Goal: Task Accomplishment & Management: Manage account settings

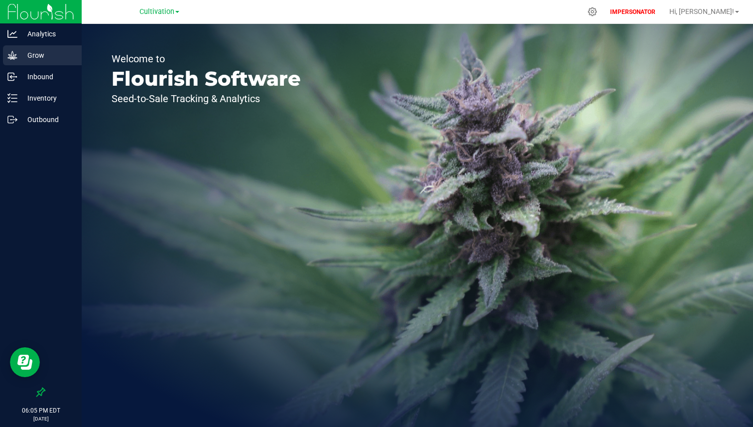
click at [46, 54] on p "Grow" at bounding box center [47, 55] width 60 height 12
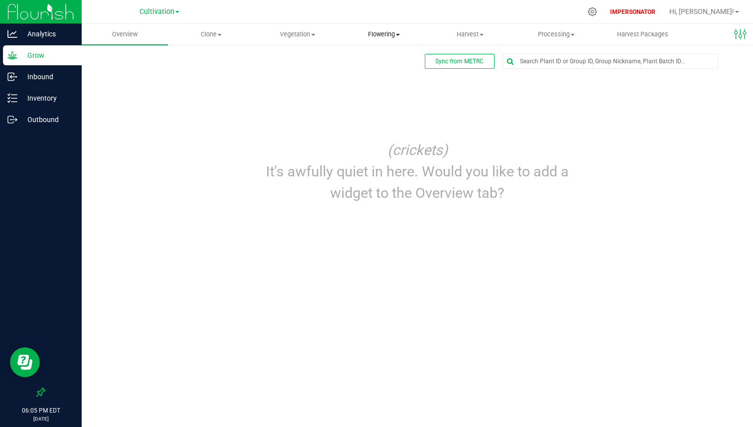
click at [380, 32] on span "Flowering" at bounding box center [383, 34] width 85 height 9
click at [373, 70] on span "Flowering groups" at bounding box center [382, 72] width 83 height 8
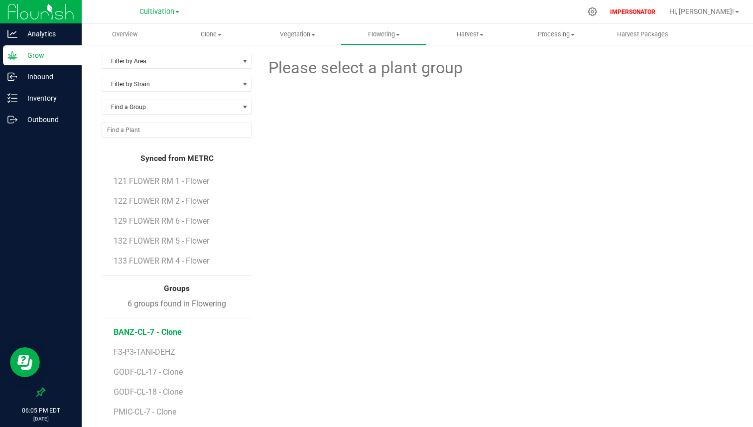
click at [154, 333] on span "BANZ-CL-7 - Clone" at bounding box center [148, 331] width 68 height 9
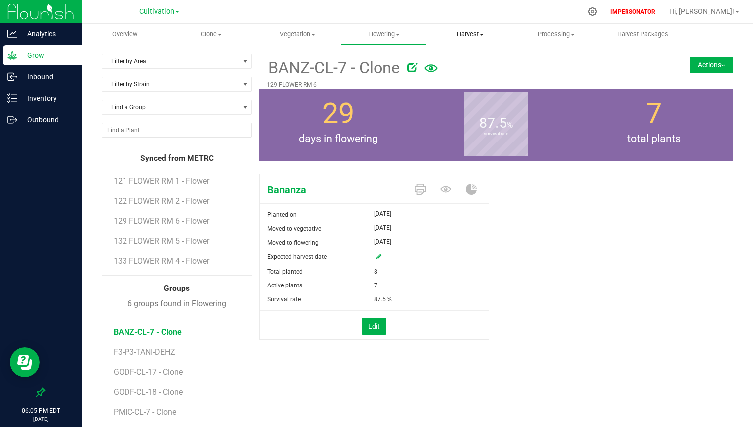
click at [475, 34] on span "Harvest" at bounding box center [470, 34] width 85 height 9
click at [462, 57] on span "Harvests" at bounding box center [454, 60] width 55 height 8
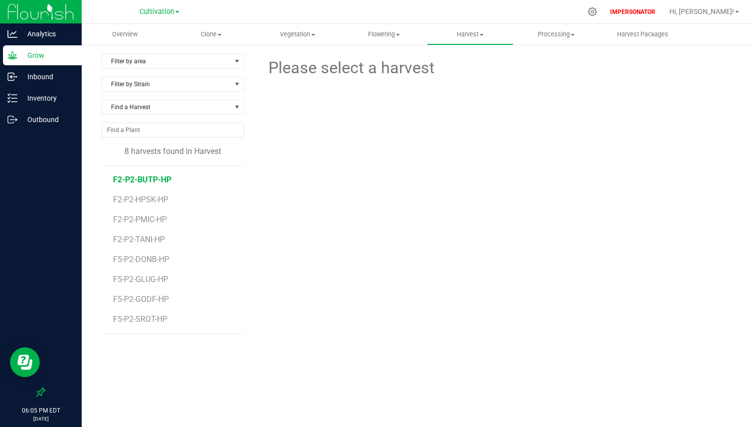
click at [156, 178] on span "F2-P2-BUTP-HP" at bounding box center [142, 179] width 58 height 9
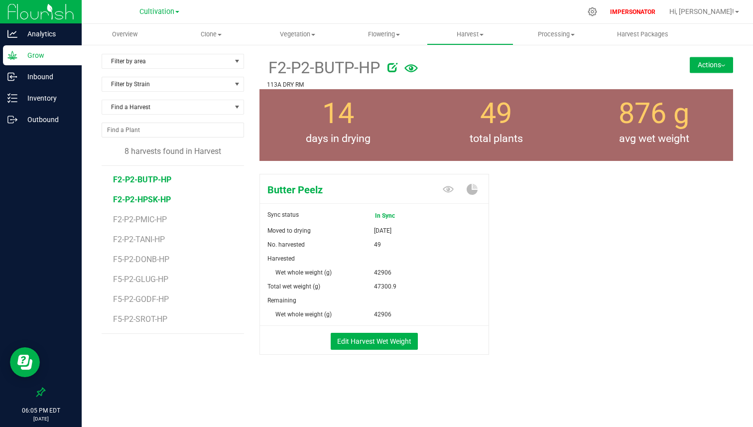
click at [148, 202] on span "F2-P2-HPSK-HP" at bounding box center [142, 199] width 58 height 9
click at [377, 216] on span "In Sync" at bounding box center [395, 216] width 40 height 14
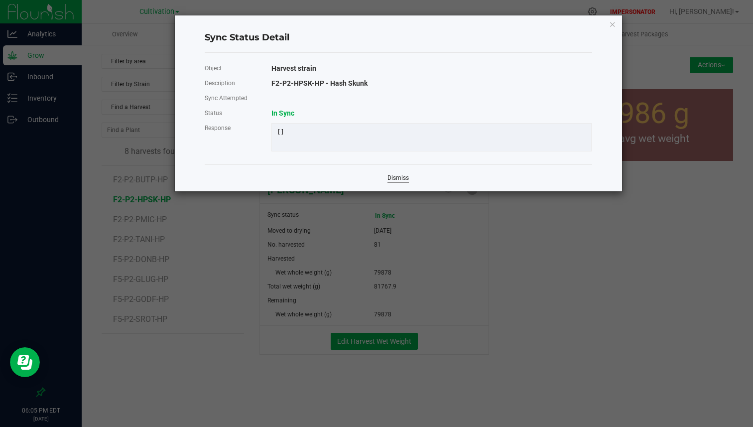
click at [395, 175] on link "Dismiss" at bounding box center [398, 178] width 21 height 8
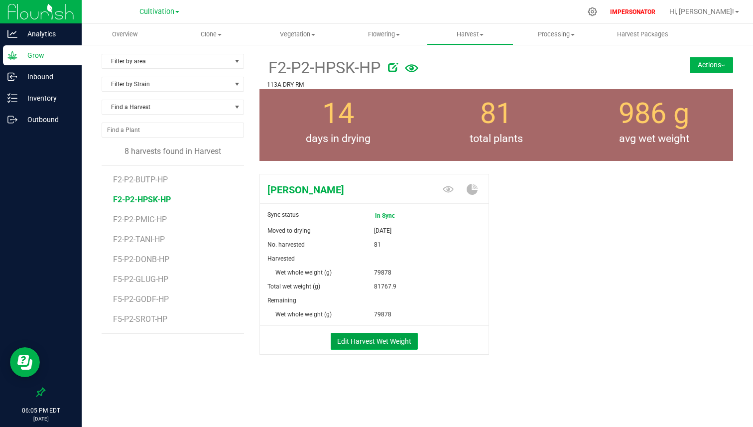
click at [377, 337] on button "Edit Harvest Wet Weight" at bounding box center [374, 341] width 87 height 17
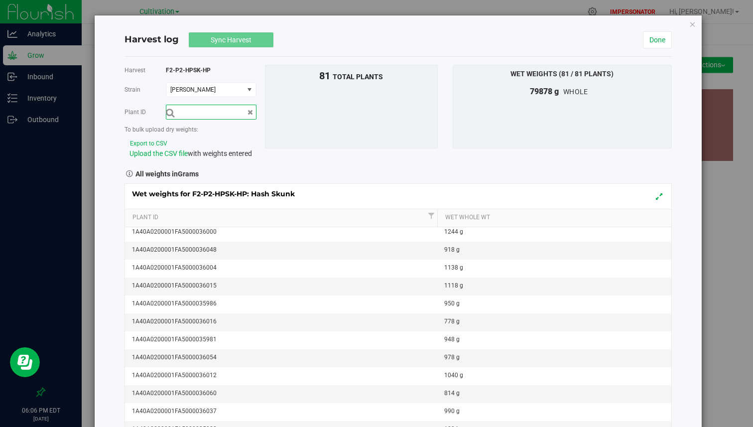
scroll to position [542, 0]
click at [148, 145] on button "Export to CSV" at bounding box center [149, 143] width 38 height 9
click at [693, 27] on icon "button" at bounding box center [693, 24] width 7 height 12
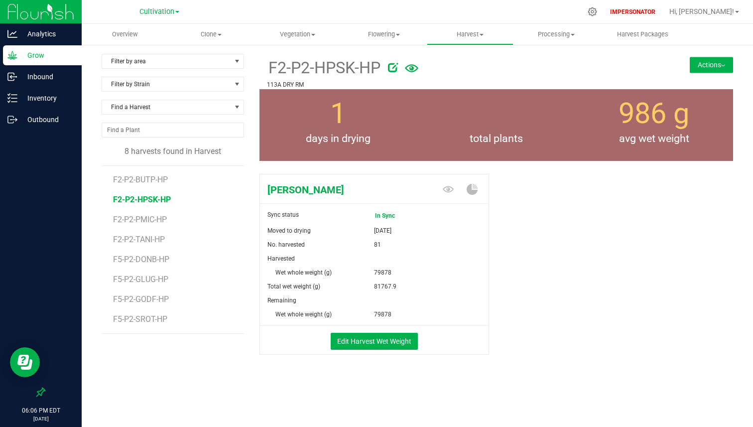
click at [712, 66] on button "Actions" at bounding box center [711, 65] width 43 height 16
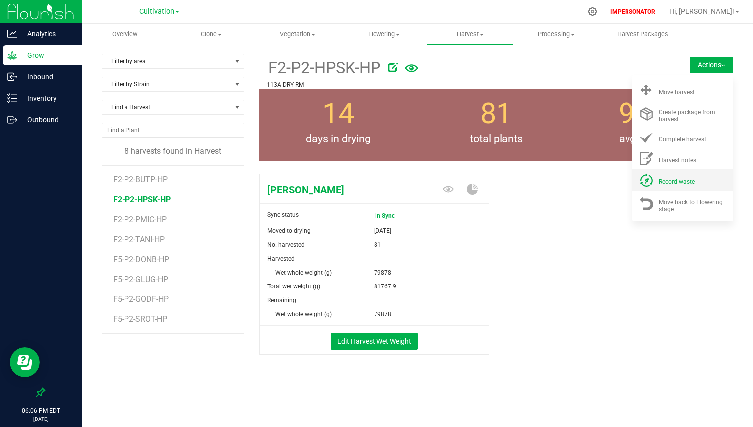
click at [678, 183] on span "Record waste" at bounding box center [677, 181] width 36 height 7
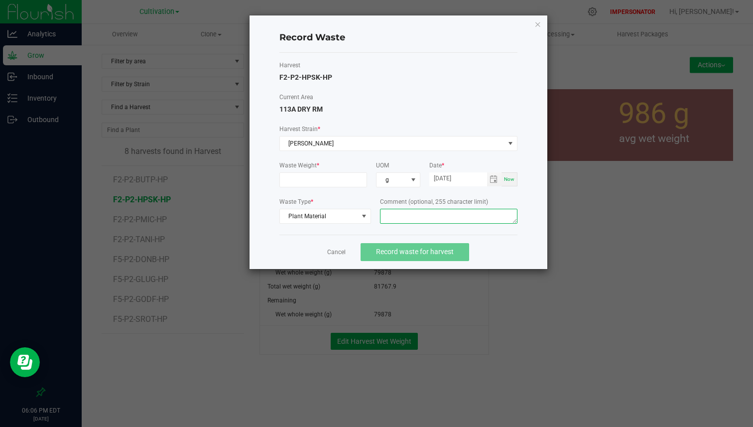
click at [379, 207] on div "Waste Type * Plant Material Comment (optional, 255 character limit)" at bounding box center [399, 211] width 238 height 29
click at [344, 253] on link "Cancel" at bounding box center [336, 252] width 18 height 8
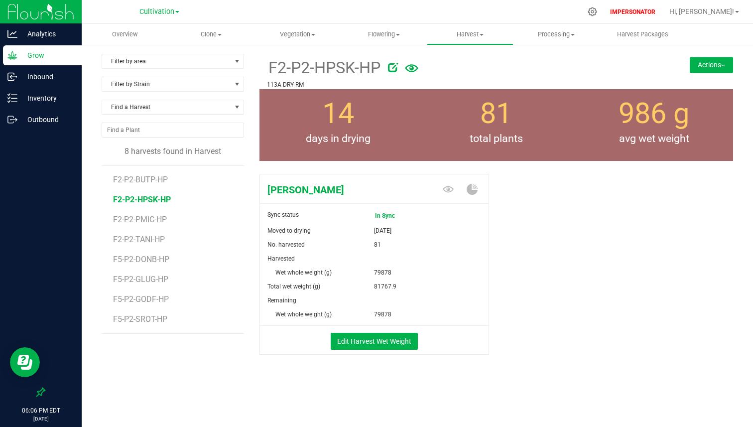
click at [722, 67] on button "Actions" at bounding box center [711, 65] width 43 height 16
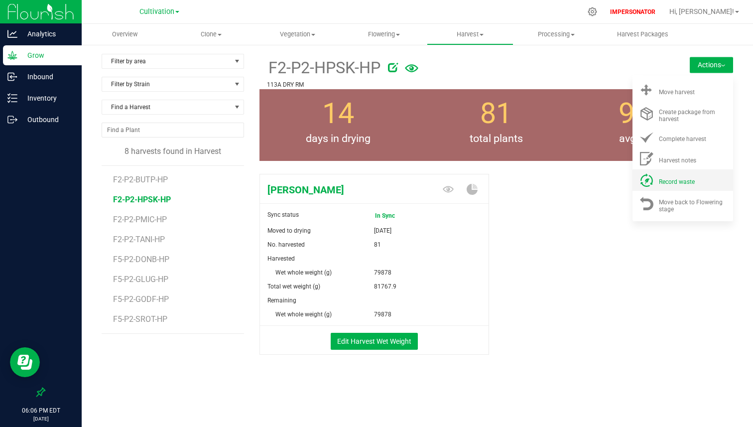
click at [676, 179] on span "Record waste" at bounding box center [677, 181] width 36 height 7
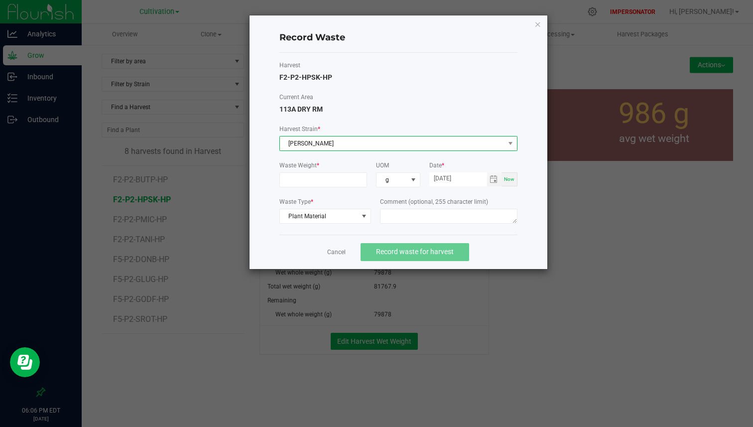
click at [433, 146] on span "Hash Skunk" at bounding box center [392, 144] width 225 height 14
click at [336, 251] on link "Cancel" at bounding box center [336, 252] width 18 height 8
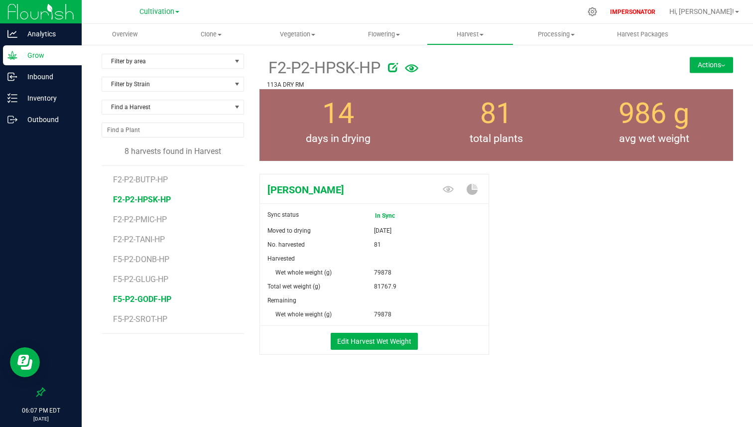
click at [153, 298] on span "F5-P2-GODF-HP" at bounding box center [142, 299] width 58 height 9
click at [725, 64] on button "Actions" at bounding box center [711, 65] width 43 height 16
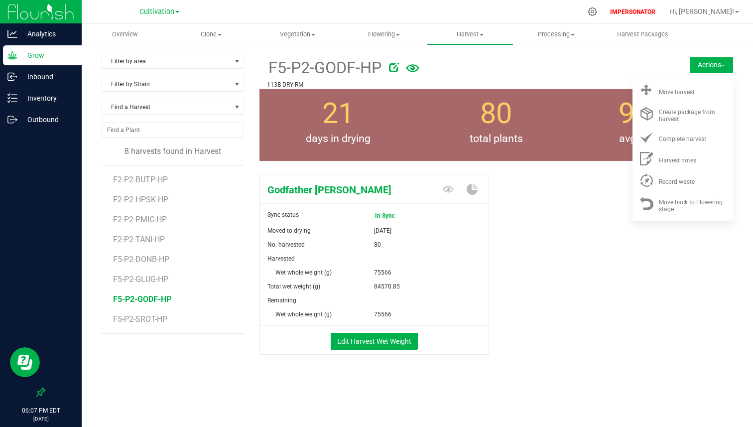
click at [725, 64] on button "Actions" at bounding box center [711, 65] width 43 height 16
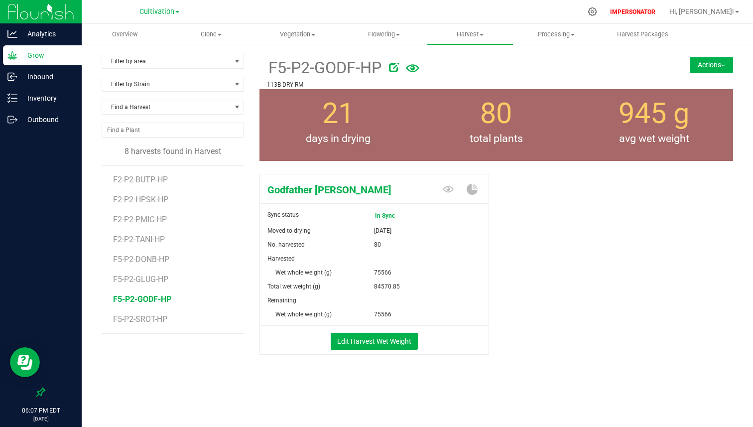
click at [715, 60] on button "Actions" at bounding box center [711, 65] width 43 height 16
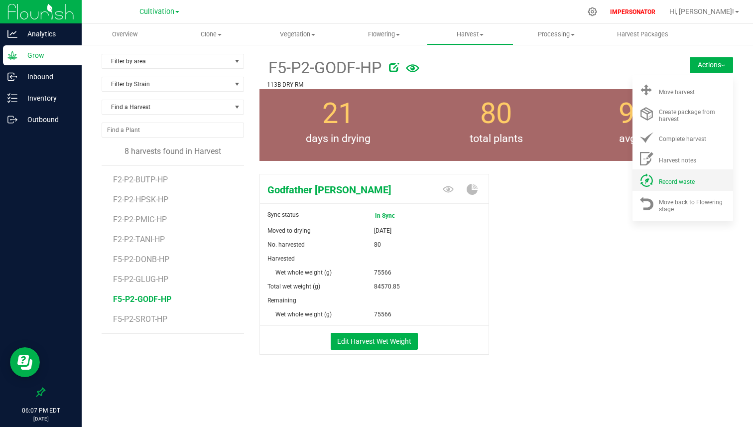
click at [667, 179] on span "Record waste" at bounding box center [677, 181] width 36 height 7
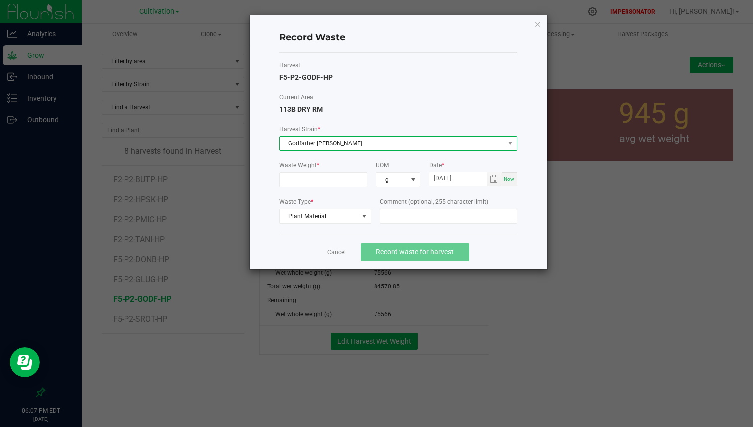
click at [391, 141] on span "Godfather OG" at bounding box center [392, 144] width 225 height 14
click at [335, 249] on link "Cancel" at bounding box center [336, 252] width 18 height 8
